Goal: Information Seeking & Learning: Learn about a topic

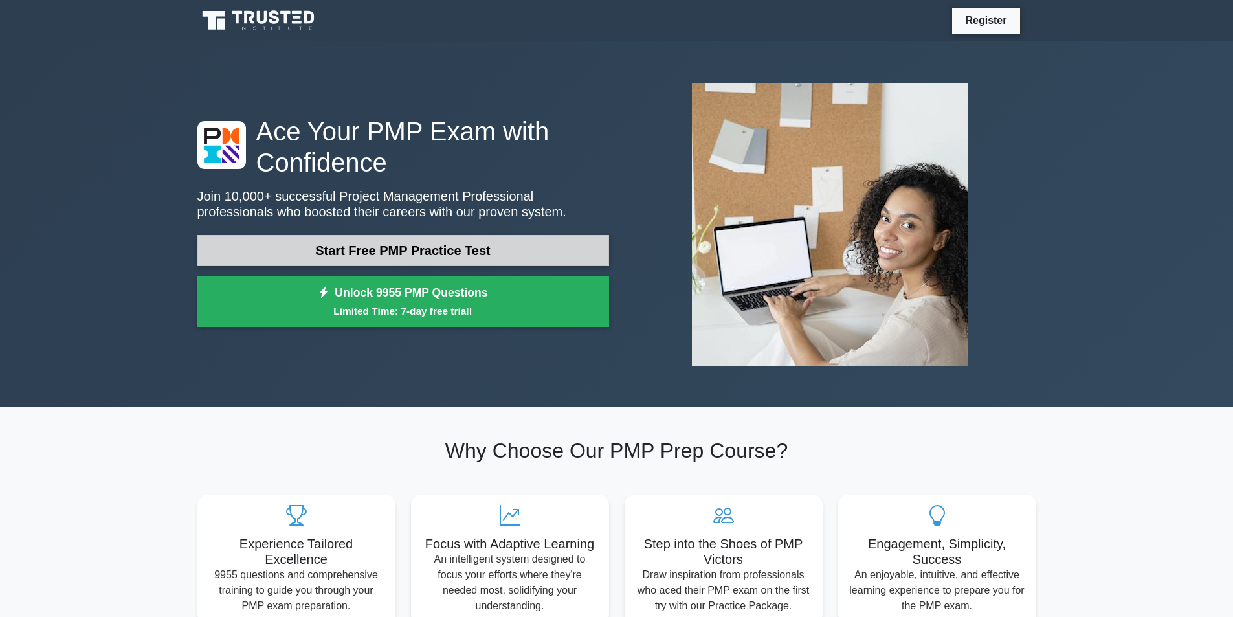
click at [444, 245] on link "Start Free PMP Practice Test" at bounding box center [403, 250] width 412 height 31
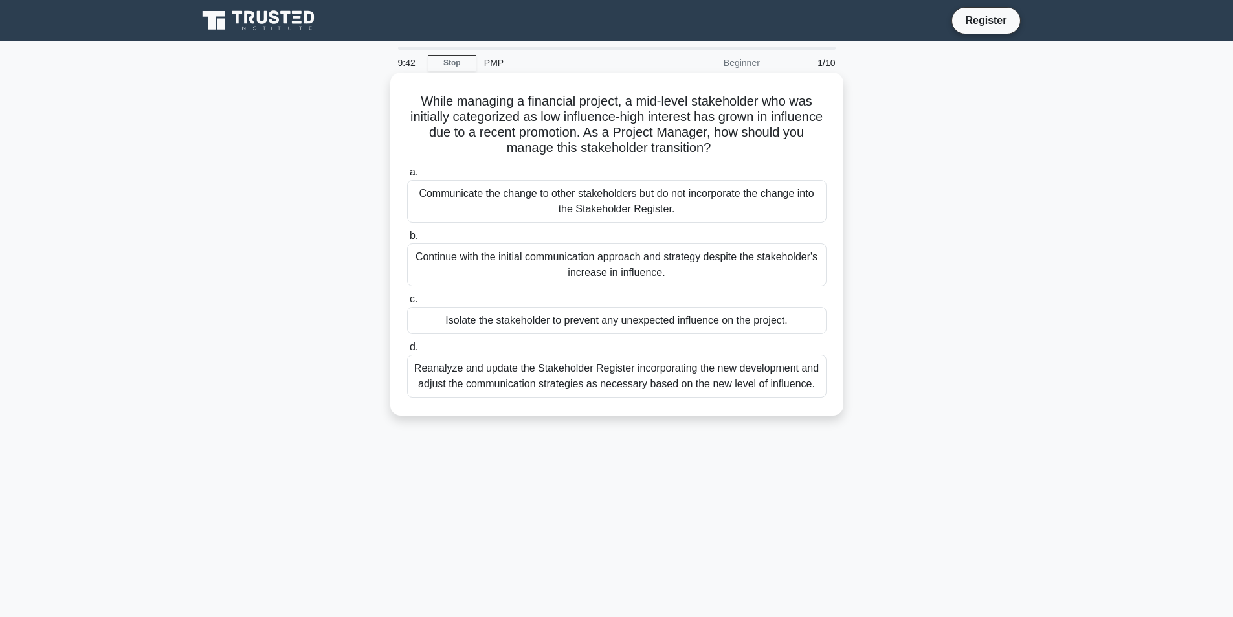
click at [602, 265] on div "Continue with the initial communication approach and strategy despite the stake…" at bounding box center [616, 264] width 419 height 43
click at [407, 240] on input "b. Continue with the initial communication approach and strategy despite the st…" at bounding box center [407, 236] width 0 height 8
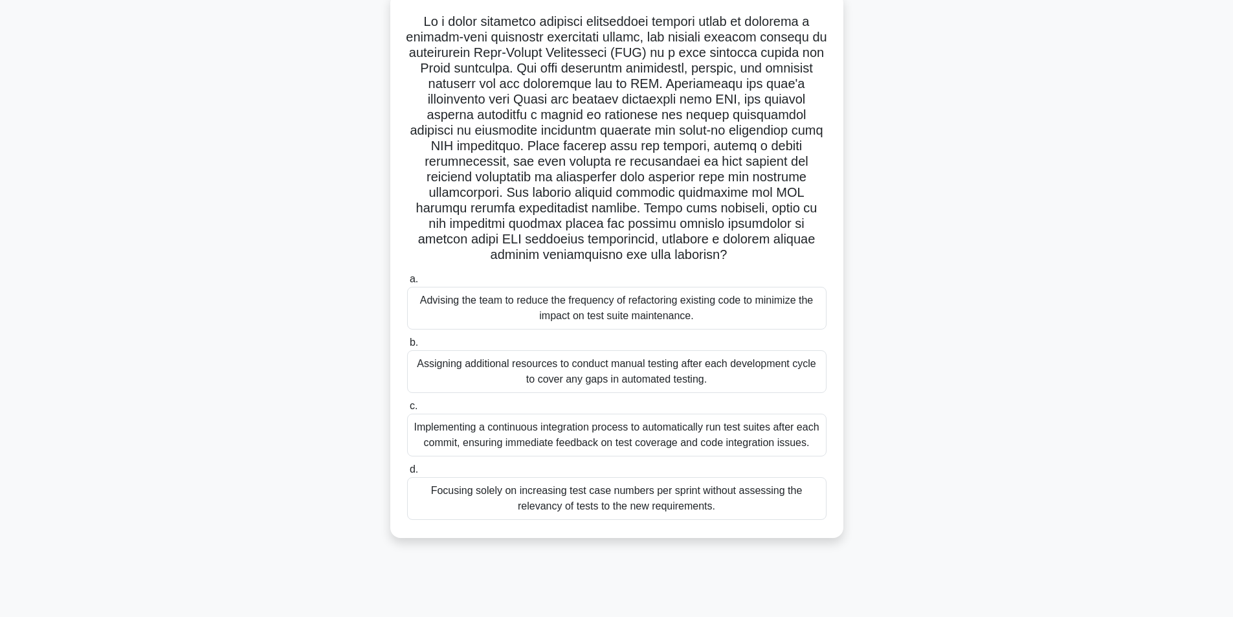
scroll to position [82, 0]
click at [591, 307] on div "Advising the team to reduce the frequency of refactoring existing code to minim…" at bounding box center [616, 305] width 419 height 43
click at [407, 281] on input "a. Advising the team to reduce the frequency of refactoring existing code to mi…" at bounding box center [407, 277] width 0 height 8
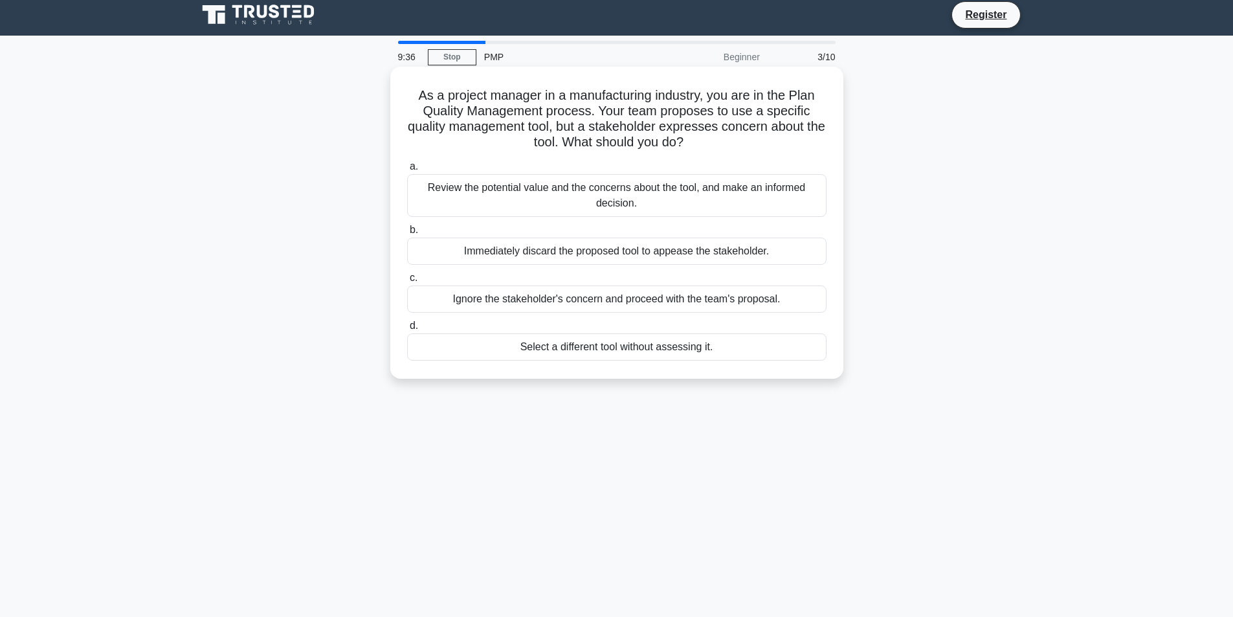
scroll to position [0, 0]
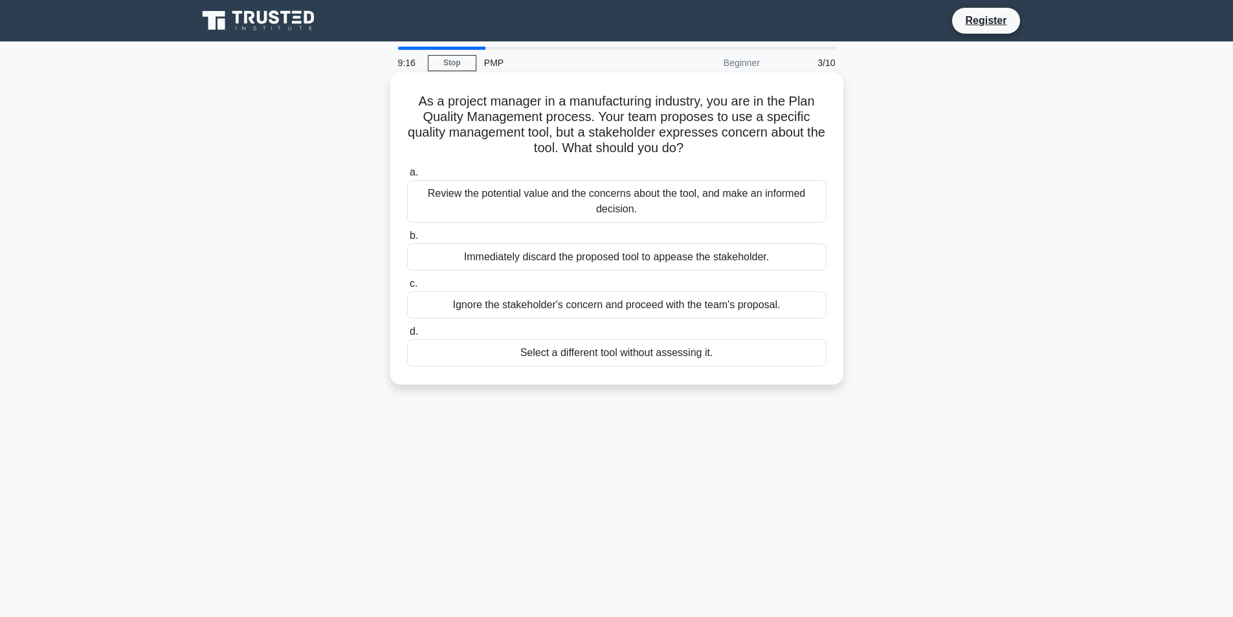
click at [589, 201] on div "Review the potential value and the concerns about the tool, and make an informe…" at bounding box center [616, 201] width 419 height 43
click at [407, 177] on input "a. Review the potential value and the concerns about the tool, and make an info…" at bounding box center [407, 172] width 0 height 8
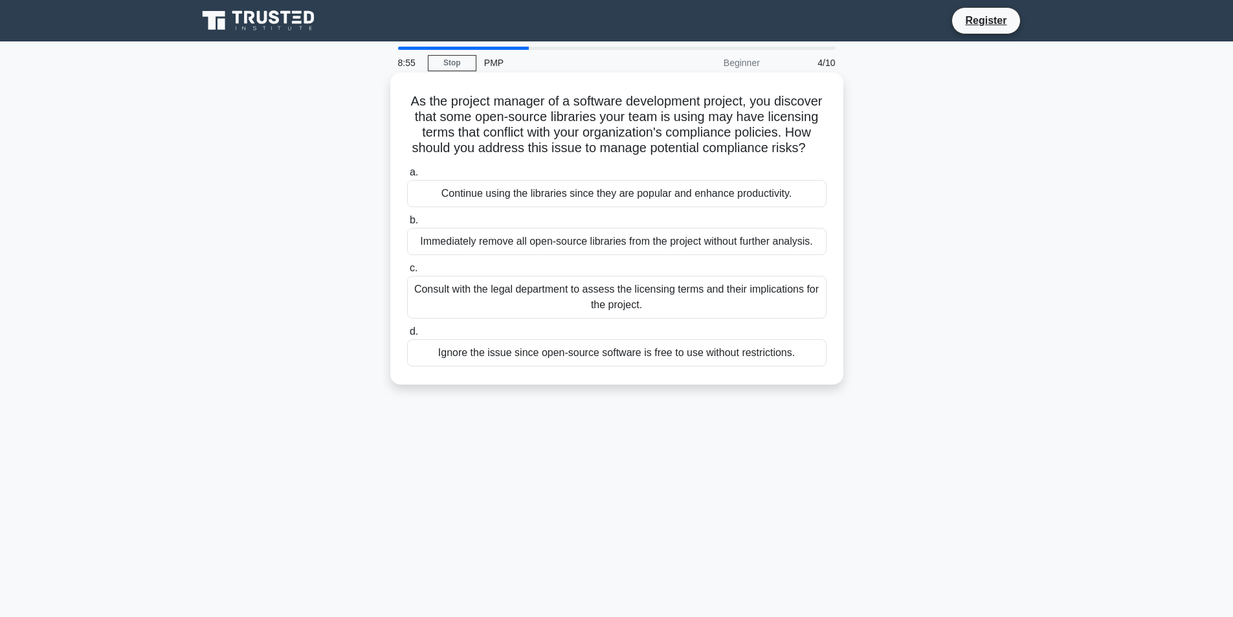
click at [561, 309] on div "Consult with the legal department to assess the licensing terms and their impli…" at bounding box center [616, 297] width 419 height 43
click at [407, 273] on input "c. Consult with the legal department to assess the licensing terms and their im…" at bounding box center [407, 268] width 0 height 8
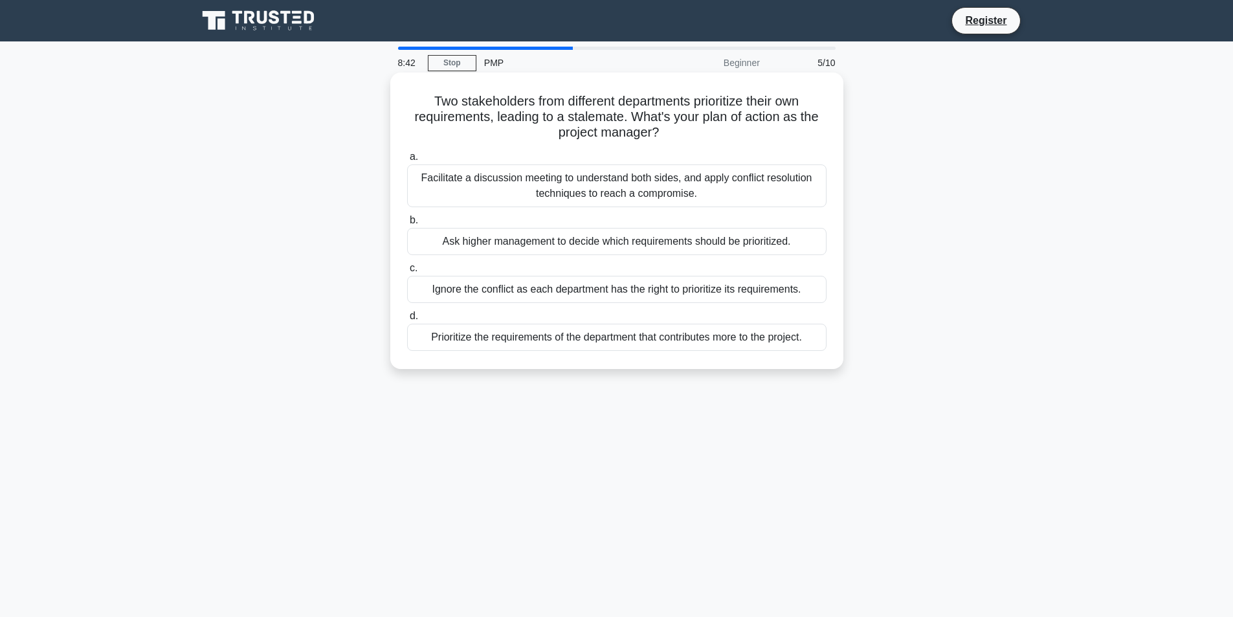
click at [570, 188] on div "Facilitate a discussion meeting to understand both sides, and apply conflict re…" at bounding box center [616, 185] width 419 height 43
click at [407, 161] on input "a. Facilitate a discussion meeting to understand both sides, and apply conflict…" at bounding box center [407, 157] width 0 height 8
